Goal: Transaction & Acquisition: Purchase product/service

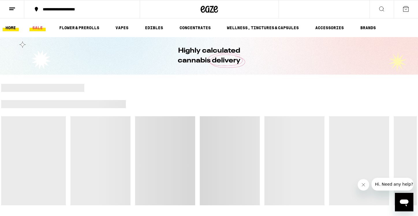
click at [40, 28] on link "SALE" at bounding box center [37, 27] width 16 height 7
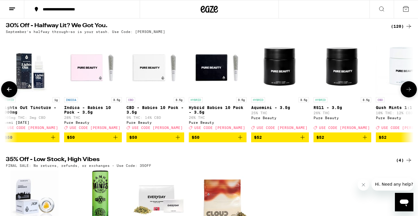
scroll to position [0, 6619]
click at [218, 74] on img "Open page for Hybrid Babies 10 Pack - 3.5g from Pure Beauty" at bounding box center [218, 65] width 58 height 58
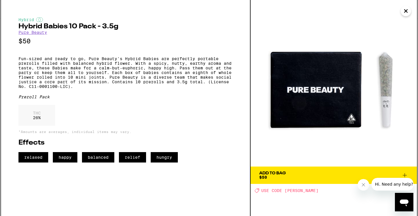
click at [314, 175] on span "Add To Bag $50" at bounding box center [333, 175] width 149 height 8
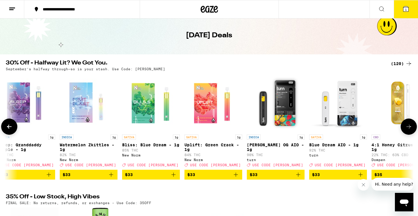
scroll to position [0, 5229]
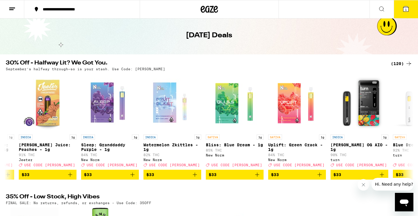
click at [12, 10] on line at bounding box center [11, 10] width 4 height 0
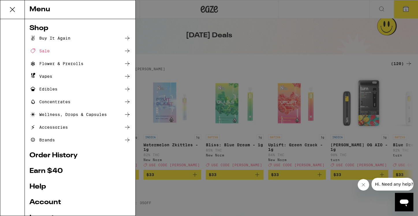
click at [49, 62] on div "Flower & Prerolls" at bounding box center [56, 63] width 54 height 7
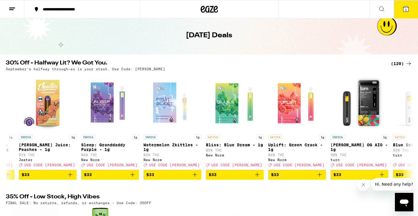
click at [8, 9] on button at bounding box center [12, 9] width 24 height 18
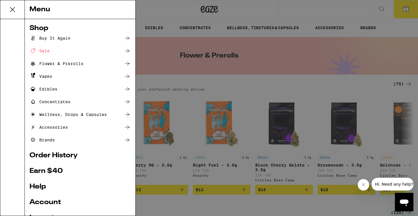
click at [208, 87] on div "Menu Shop Buy It Again Sale Flower & Prerolls Vapes Edibles Concentrates Wellne…" at bounding box center [209, 108] width 418 height 216
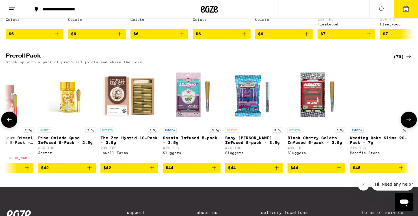
scroll to position [0, 3458]
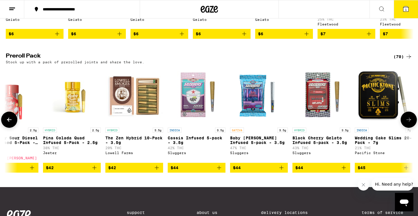
click at [194, 119] on img "Open page for Cassis Infused 5-pack - 3.5g from Sluggers" at bounding box center [197, 96] width 58 height 58
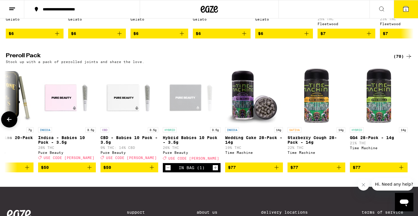
scroll to position [426, 0]
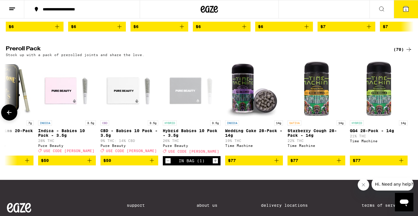
click at [318, 114] on img "Open page for Starberry Cough 28-Pack - 14g from Time Machine" at bounding box center [317, 89] width 58 height 58
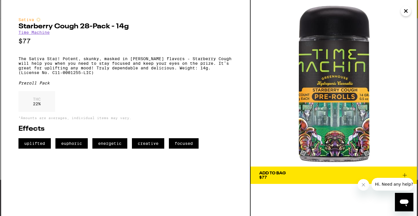
click at [406, 13] on icon "Close" at bounding box center [406, 11] width 7 height 9
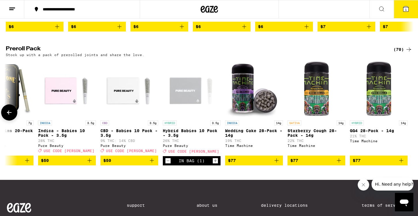
click at [259, 105] on img "Open page for Wedding Cake 28-Pack - 14g from Time Machine" at bounding box center [254, 89] width 58 height 58
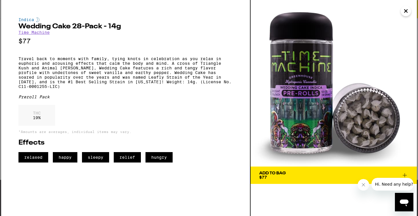
click at [408, 10] on icon "Close" at bounding box center [406, 11] width 7 height 9
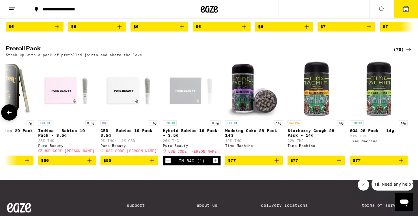
click at [321, 105] on img "Open page for Starberry Cough 28-Pack - 14g from Time Machine" at bounding box center [317, 89] width 58 height 58
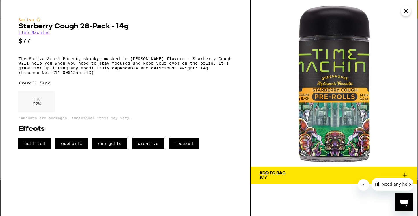
click at [405, 11] on icon "Close" at bounding box center [406, 11] width 3 height 3
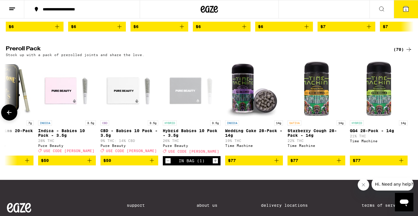
click at [253, 109] on img "Open page for Wedding Cake 28-Pack - 14g from Time Machine" at bounding box center [254, 89] width 58 height 58
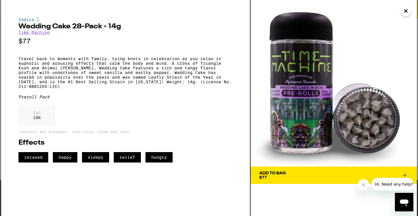
click at [289, 175] on span "Add To Bag $77" at bounding box center [333, 175] width 149 height 8
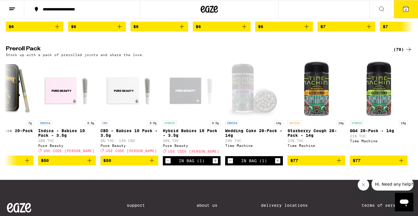
click at [409, 12] on icon at bounding box center [406, 8] width 7 height 7
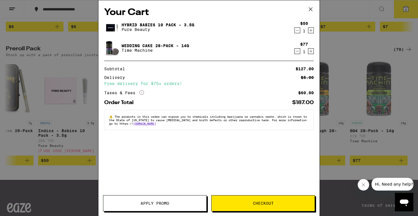
click at [167, 201] on span "Apply Promo" at bounding box center [155, 203] width 29 height 4
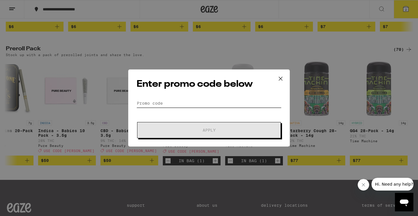
click at [181, 103] on input "Promo Code" at bounding box center [209, 103] width 145 height 9
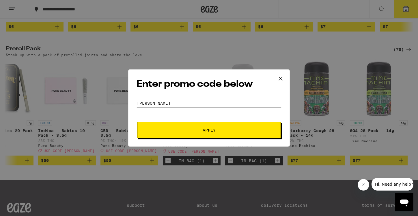
type input "[PERSON_NAME]"
click at [201, 129] on span "Apply" at bounding box center [209, 130] width 104 height 4
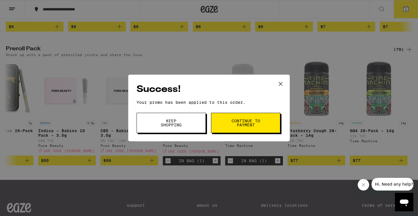
click at [235, 121] on span "Continue to payment" at bounding box center [245, 123] width 29 height 8
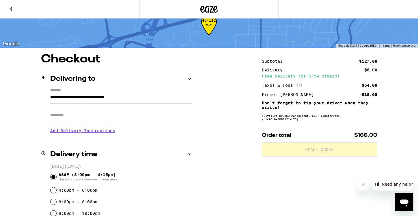
scroll to position [17, 0]
click at [11, 3] on button at bounding box center [12, 9] width 24 height 18
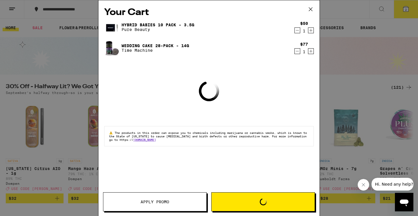
click at [297, 28] on icon "Decrement" at bounding box center [297, 30] width 5 height 7
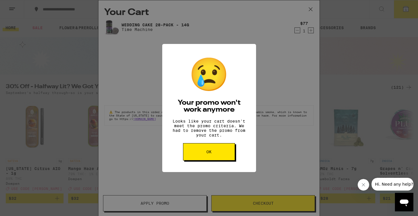
click at [214, 153] on button "OK" at bounding box center [209, 151] width 52 height 17
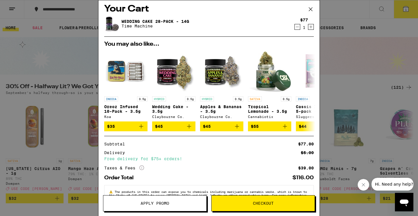
scroll to position [3, 0]
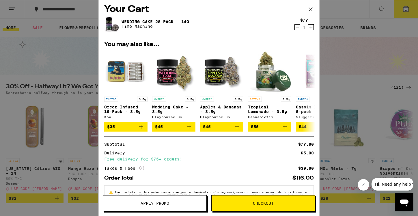
click at [311, 8] on icon at bounding box center [310, 9] width 3 height 3
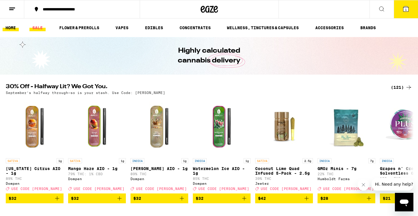
click at [40, 28] on link "SALE" at bounding box center [37, 27] width 16 height 7
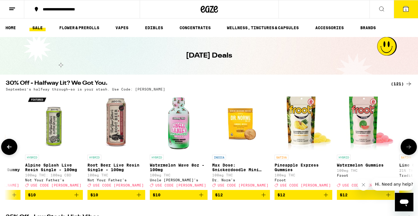
scroll to position [0, 1900]
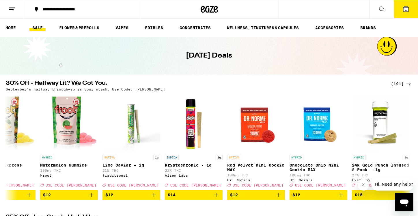
click at [409, 9] on icon at bounding box center [406, 8] width 7 height 7
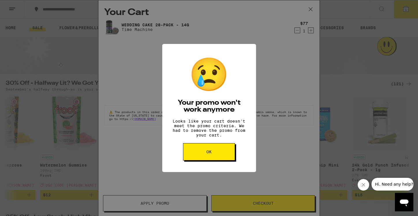
click at [213, 153] on button "OK" at bounding box center [209, 151] width 52 height 17
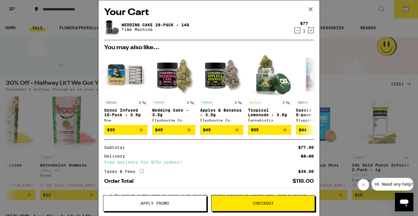
click at [245, 199] on button "Checkout" at bounding box center [263, 203] width 104 height 16
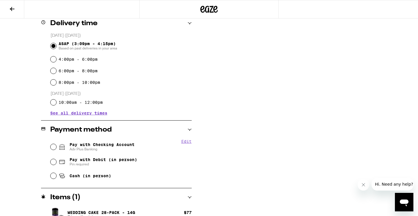
scroll to position [151, 0]
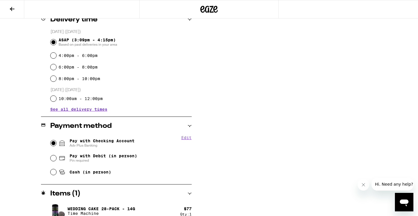
click at [55, 143] on input "Pay with Checking Account Adv Plus Banking" at bounding box center [54, 143] width 6 height 6
radio input "true"
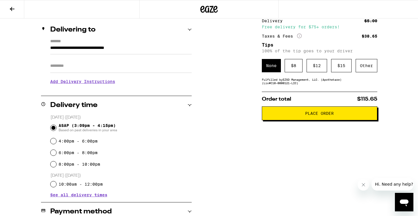
scroll to position [0, 0]
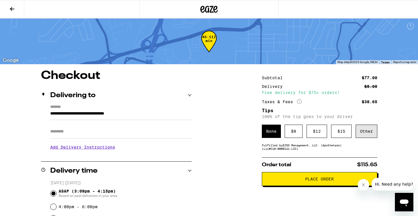
click at [371, 135] on div "Other" at bounding box center [367, 131] width 22 height 13
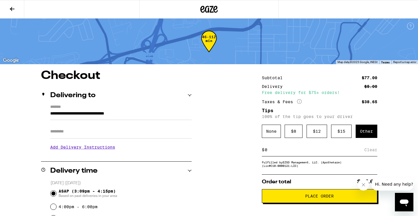
click at [286, 151] on input at bounding box center [315, 149] width 100 height 5
click at [276, 133] on div "None" at bounding box center [271, 131] width 19 height 13
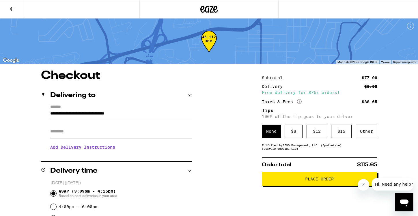
click at [322, 179] on span "Place Order" at bounding box center [319, 179] width 29 height 4
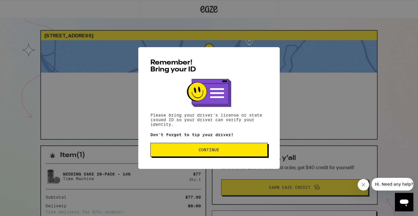
click at [230, 149] on button "Continue" at bounding box center [209, 150] width 117 height 14
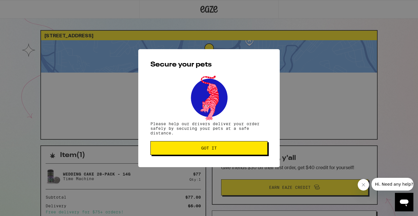
click at [224, 150] on span "Got it" at bounding box center [208, 148] width 107 height 4
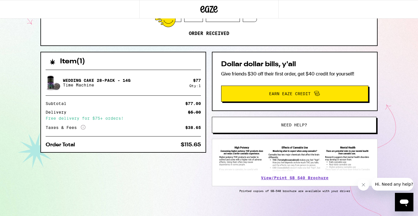
scroll to position [96, 0]
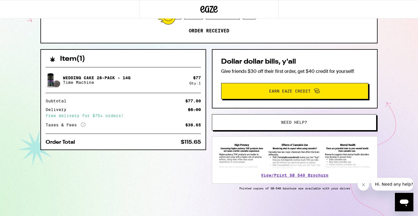
click at [263, 127] on button "Need help?" at bounding box center [294, 122] width 165 height 16
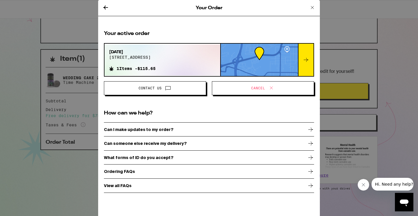
click at [255, 92] on button "Cancel" at bounding box center [263, 88] width 102 height 14
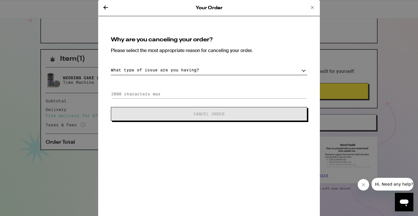
click at [172, 71] on select "What type of issue are you having? Order taking too long Order arriving too soo…" at bounding box center [209, 70] width 196 height 10
select select "wrong-address"
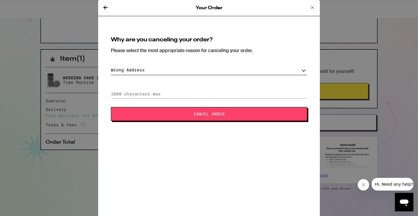
click at [177, 116] on button "Cancel Order" at bounding box center [209, 114] width 196 height 14
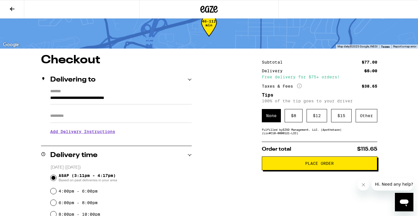
scroll to position [19, 0]
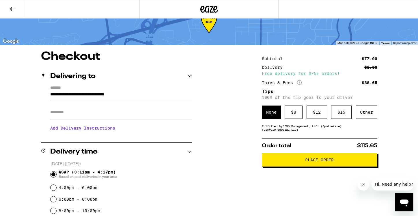
click at [110, 115] on input "Apt/Suite" at bounding box center [121, 112] width 142 height 14
type input "*"
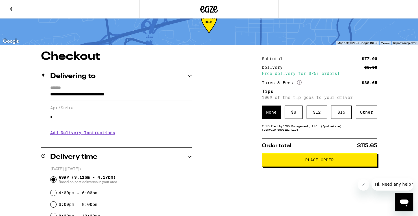
click at [234, 140] on div "**********" at bounding box center [209, 215] width 416 height 329
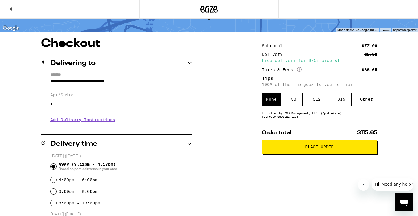
scroll to position [37, 0]
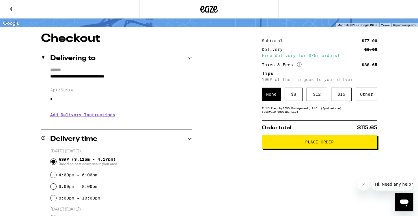
click at [300, 143] on span "Place Order" at bounding box center [320, 142] width 106 height 4
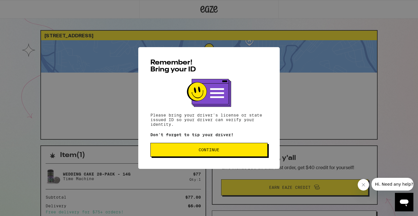
click at [217, 152] on span "Continue" at bounding box center [209, 150] width 21 height 4
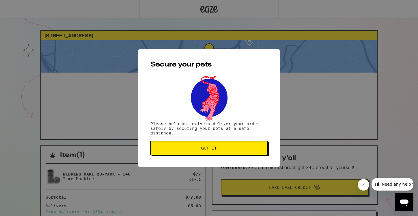
click at [213, 150] on span "Got it" at bounding box center [209, 148] width 16 height 4
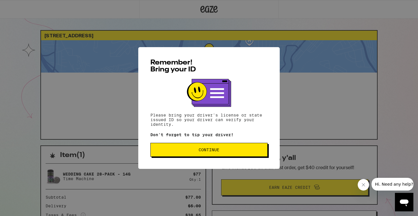
click at [203, 149] on span "Continue" at bounding box center [209, 150] width 21 height 4
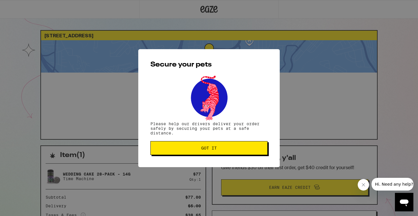
click at [203, 149] on span "Got it" at bounding box center [209, 148] width 16 height 4
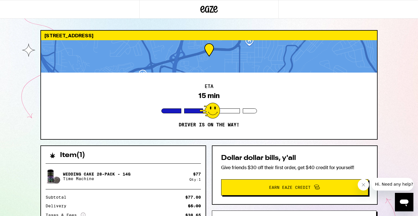
click at [255, 90] on div "ETA 15 min Driver is on the way!" at bounding box center [209, 106] width 336 height 66
